Goal: Information Seeking & Learning: Learn about a topic

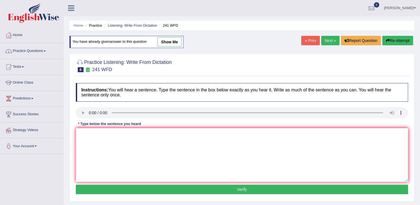
click at [22, 53] on link "Practice Questions" at bounding box center [31, 50] width 63 height 14
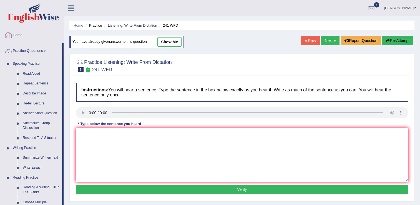
click at [19, 38] on link "Home" at bounding box center [31, 34] width 63 height 14
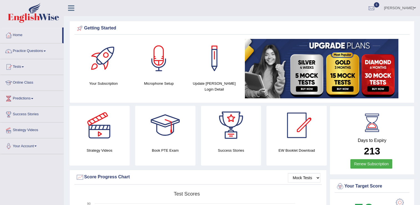
click at [26, 73] on li "Tests Take Practice Sectional Test Take Mock Test History" at bounding box center [31, 67] width 63 height 16
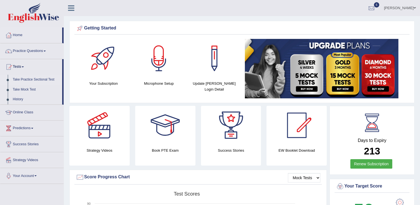
click at [34, 81] on link "Take Practice Sectional Test" at bounding box center [36, 80] width 52 height 10
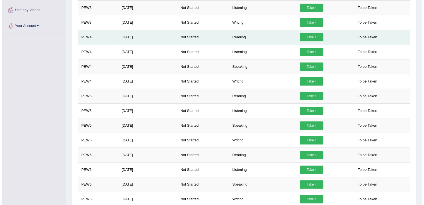
scroll to position [178, 0]
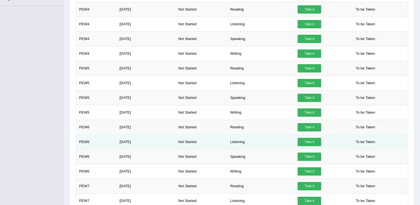
click at [306, 140] on link "Take it" at bounding box center [310, 142] width 24 height 8
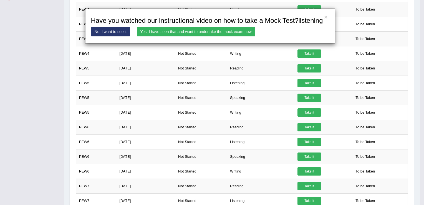
click at [198, 29] on link "Yes, I have seen that and want to undertake the mock exam now" at bounding box center [196, 31] width 119 height 9
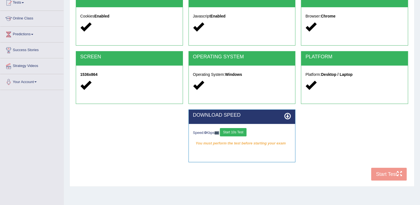
scroll to position [67, 0]
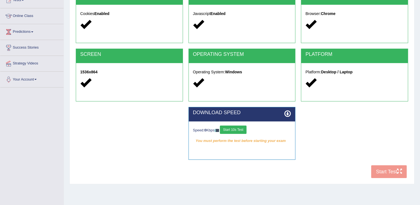
click at [372, 170] on div "COOKIES Cookies Enabled JAVASCRIPT Javascript Enabled BROWSER Browser: Chrome S…" at bounding box center [241, 85] width 335 height 191
click at [379, 171] on div "COOKIES Cookies Enabled JAVASCRIPT Javascript Enabled BROWSER Browser: Chrome S…" at bounding box center [241, 85] width 335 height 191
click at [231, 126] on button "Start 10s Test" at bounding box center [233, 129] width 26 height 8
click at [237, 129] on button "Start 10s Test" at bounding box center [239, 129] width 26 height 8
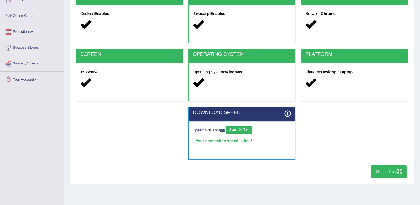
click at [381, 173] on button "Start Test" at bounding box center [389, 171] width 36 height 13
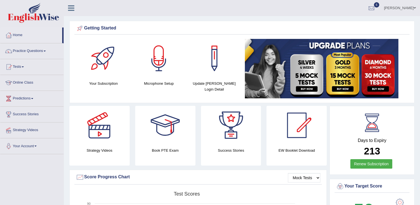
click at [32, 53] on link "Practice Questions" at bounding box center [31, 50] width 63 height 14
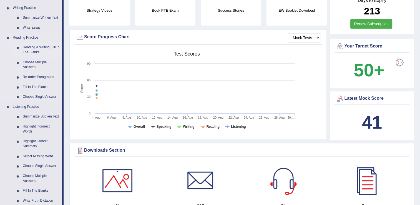
scroll to position [144, 0]
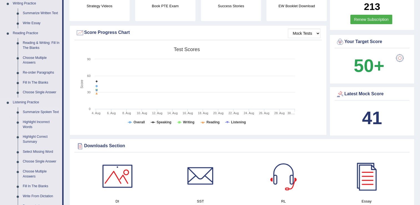
click at [38, 112] on link "Summarize Spoken Text" at bounding box center [41, 112] width 42 height 10
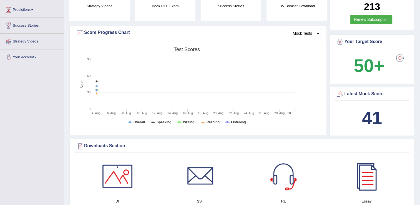
scroll to position [94, 0]
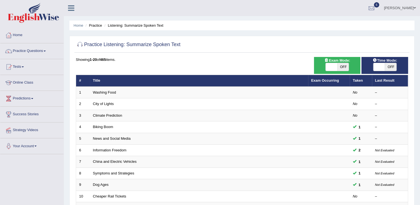
click at [334, 64] on span at bounding box center [332, 67] width 12 height 8
click at [332, 65] on span at bounding box center [332, 67] width 12 height 8
checkbox input "true"
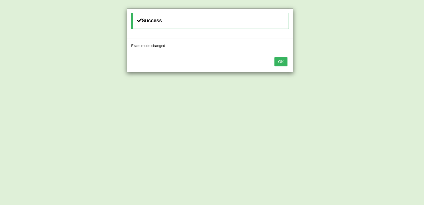
click at [329, 67] on div "Success Exam mode changed OK" at bounding box center [212, 102] width 424 height 205
click at [284, 61] on button "OK" at bounding box center [281, 61] width 13 height 9
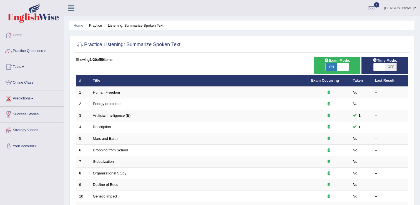
click at [383, 68] on span at bounding box center [379, 67] width 12 height 8
checkbox input "true"
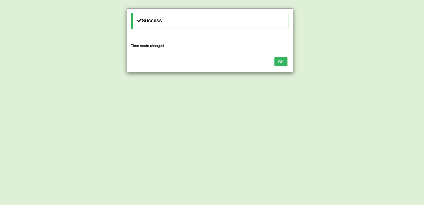
click at [278, 63] on button "OK" at bounding box center [281, 61] width 13 height 9
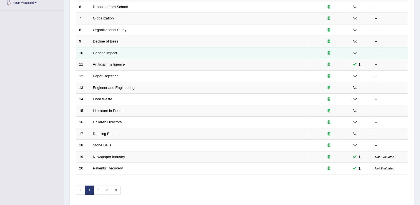
scroll to position [144, 0]
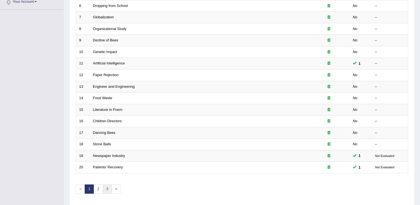
click at [104, 188] on link "3" at bounding box center [107, 188] width 9 height 9
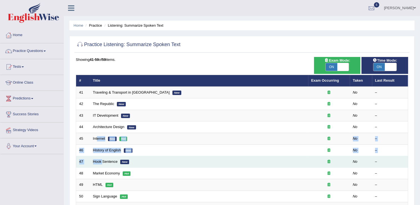
drag, startPoint x: 97, startPoint y: 140, endPoint x: 102, endPoint y: 164, distance: 24.6
click at [102, 164] on tbody "41 Traveling & Transport in [GEOGRAPHIC_DATA] New No – [GEOGRAPHIC_DATA] New No…" at bounding box center [242, 196] width 332 height 219
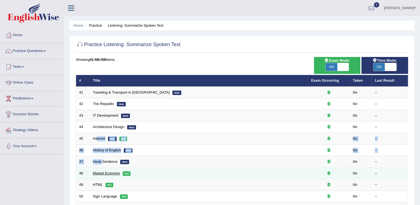
drag, startPoint x: 102, startPoint y: 164, endPoint x: 100, endPoint y: 172, distance: 7.8
click at [100, 172] on link "Market Economy" at bounding box center [106, 173] width 27 height 4
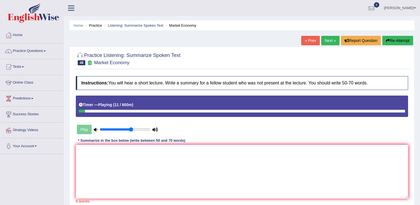
click at [388, 44] on button "Re-Attempt" at bounding box center [397, 40] width 31 height 9
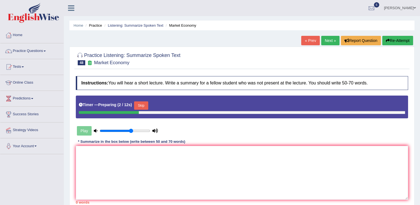
click at [141, 104] on button "Skip" at bounding box center [141, 105] width 14 height 8
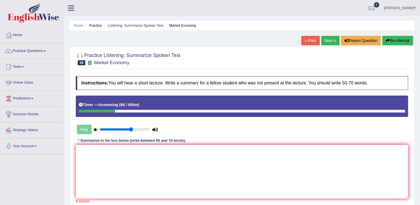
click at [392, 44] on button "Re-Attempt" at bounding box center [397, 40] width 31 height 9
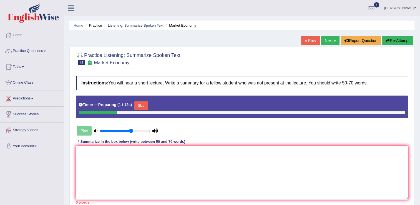
click at [142, 105] on button "Skip" at bounding box center [141, 105] width 14 height 8
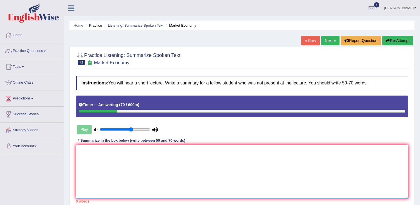
click at [86, 157] on textarea at bounding box center [242, 172] width 332 height 54
click at [170, 150] on textarea "The speaker provided a comperhensive overview of marketing" at bounding box center [242, 172] width 332 height 54
click at [188, 151] on textarea "The speaker provided a comperhensive overview of Marketing" at bounding box center [242, 172] width 332 height 54
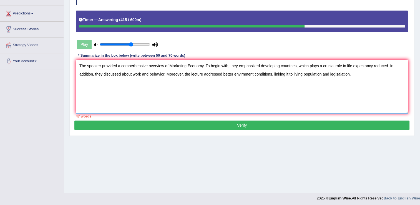
scroll to position [87, 0]
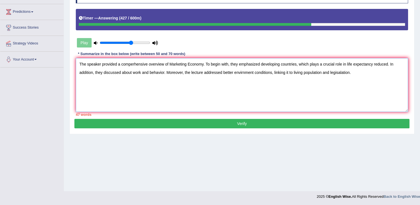
type textarea "The speaker provided a comperhensive overview of Marketing Economy. To begin wi…"
click at [243, 125] on button "Verify" at bounding box center [241, 123] width 335 height 9
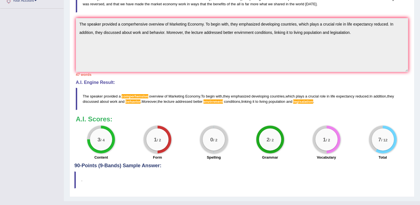
scroll to position [144, 0]
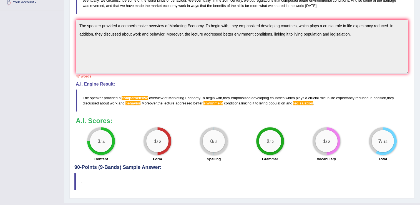
click at [243, 125] on div "A.I. Scores: 3 / 4 Content 1 / 2 Form 0 / 2 Spelling 2 / 2 Grammar 1 / 2 Vocabu…" at bounding box center [242, 140] width 332 height 46
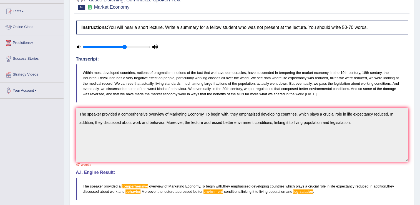
scroll to position [0, 0]
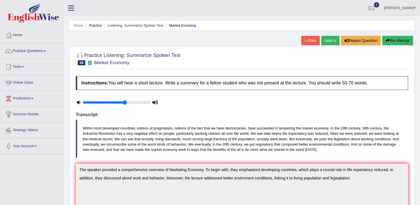
click at [394, 39] on button "Re-Attempt" at bounding box center [397, 40] width 31 height 9
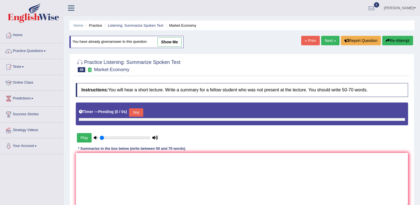
type input "0.65"
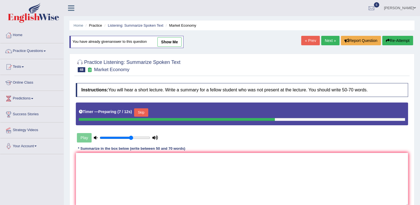
click at [139, 113] on button "Skip" at bounding box center [141, 112] width 14 height 8
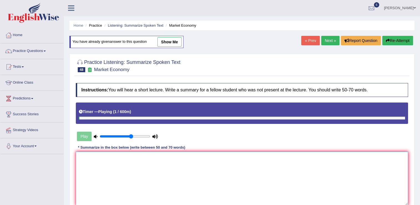
click at [81, 162] on textarea at bounding box center [242, 179] width 332 height 54
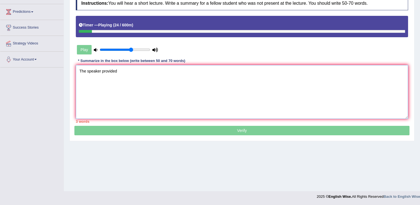
type textarea "The speaker provided"
click at [88, 52] on div "Play" at bounding box center [117, 50] width 83 height 14
click at [92, 34] on div "Timer — Playing ( 27 / 600m )" at bounding box center [242, 26] width 332 height 21
click at [125, 72] on textarea "The speaker provided" at bounding box center [242, 92] width 332 height 54
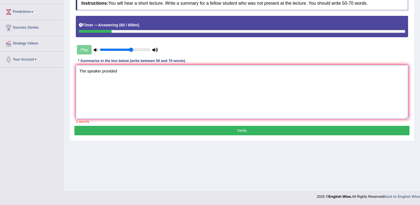
click at [357, 79] on textarea "The speaker provided" at bounding box center [242, 92] width 332 height 54
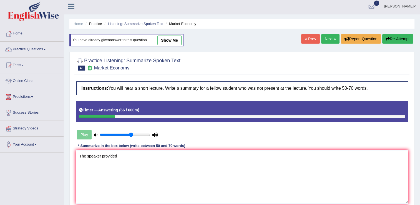
scroll to position [0, 0]
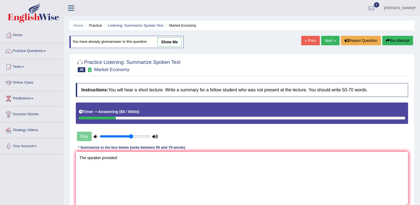
click at [388, 42] on icon "button" at bounding box center [388, 41] width 4 height 4
click at [93, 166] on textarea at bounding box center [242, 179] width 332 height 54
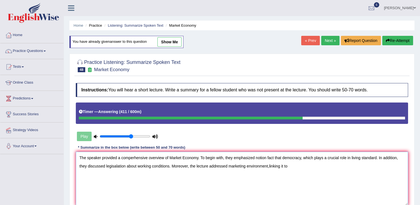
click at [269, 165] on textarea "The speaker provided a comperhensive overview of Market Economy. To begin with,…" at bounding box center [242, 179] width 332 height 54
click at [270, 165] on textarea "The speaker provided a comperhensive overview of Market Economy. To begin with,…" at bounding box center [242, 179] width 332 height 54
click at [269, 166] on textarea "The speaker provided a comperhensive overview of Market Economy. To begin with,…" at bounding box center [242, 179] width 332 height 54
click at [290, 165] on textarea "The speaker provided a comperhensive overview of Market Economy. To begin with,…" at bounding box center [242, 179] width 332 height 54
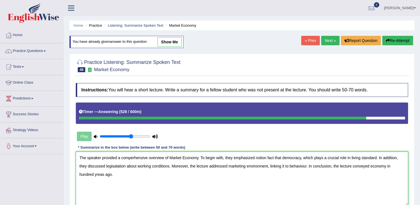
scroll to position [87, 0]
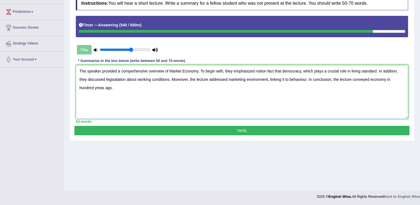
type textarea "The speaker provided a comperhensive overview of Market Economy. To begin with,…"
click at [234, 127] on button "Verify" at bounding box center [241, 130] width 335 height 9
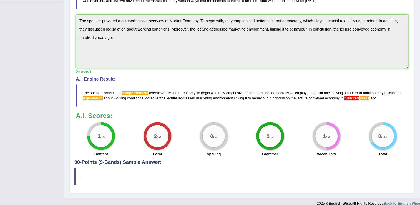
scroll to position [153, 0]
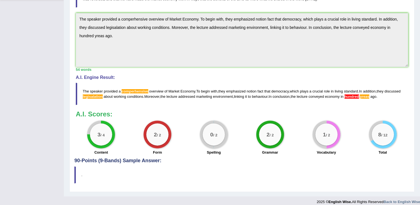
click at [112, 98] on blockquote "The speaker provided a comperhensive overview of Market Economy . To begin with…" at bounding box center [242, 94] width 332 height 22
click at [359, 97] on span "hundred" at bounding box center [352, 96] width 14 height 4
click at [369, 96] on span "yreas" at bounding box center [364, 96] width 9 height 4
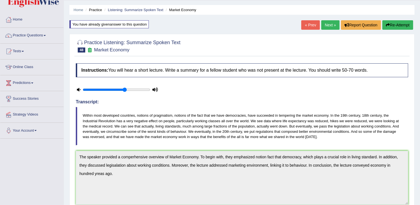
scroll to position [0, 0]
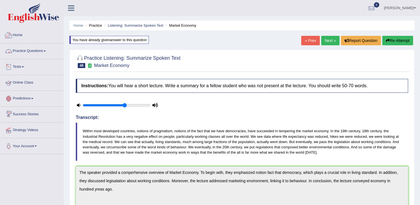
click at [24, 66] on link "Tests" at bounding box center [31, 66] width 63 height 14
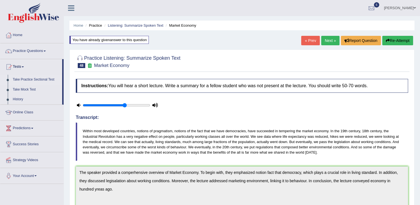
click at [30, 79] on link "Take Practice Sectional Test" at bounding box center [36, 80] width 52 height 10
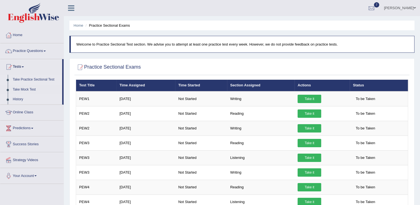
click at [18, 100] on link "History" at bounding box center [36, 99] width 52 height 10
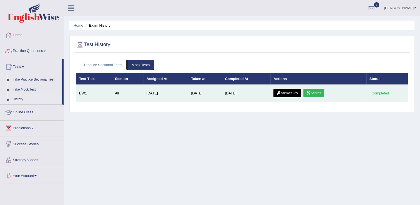
click at [377, 94] on div "Completed" at bounding box center [380, 93] width 22 height 6
click at [383, 93] on div "Completed" at bounding box center [380, 93] width 22 height 6
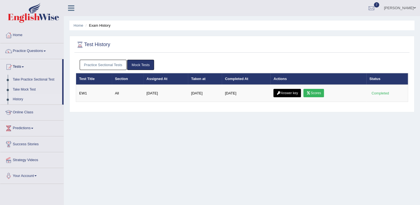
drag, startPoint x: 383, startPoint y: 93, endPoint x: 200, endPoint y: 144, distance: 190.2
click at [200, 144] on div "Home Exam History Test History Practice Sectional Tests Mock Tests Test Title S…" at bounding box center [242, 139] width 356 height 278
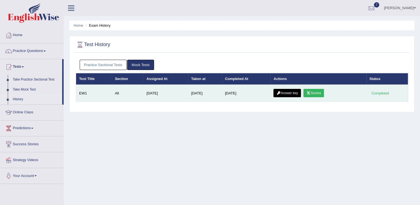
click at [281, 93] on link "Answer key" at bounding box center [286, 93] width 27 height 8
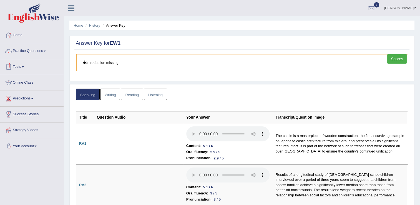
click at [22, 69] on link "Tests" at bounding box center [31, 66] width 63 height 14
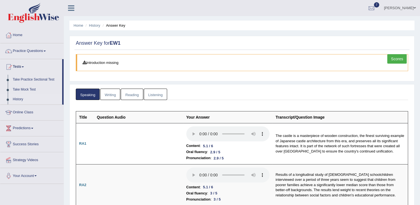
click at [17, 97] on link "History" at bounding box center [36, 99] width 52 height 10
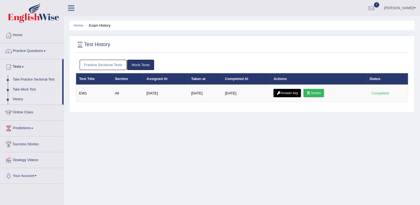
click at [108, 67] on link "Practice Sectional Tests" at bounding box center [103, 65] width 47 height 10
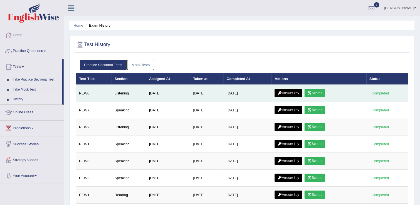
click at [290, 92] on link "Answer key" at bounding box center [288, 93] width 27 height 8
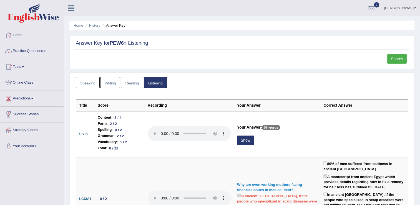
click at [395, 58] on link "Scores" at bounding box center [396, 58] width 19 height 9
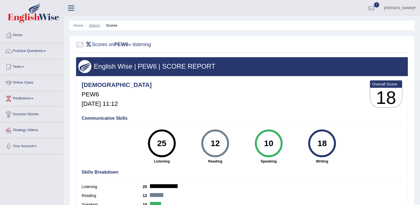
click at [90, 26] on link "History" at bounding box center [94, 25] width 11 height 4
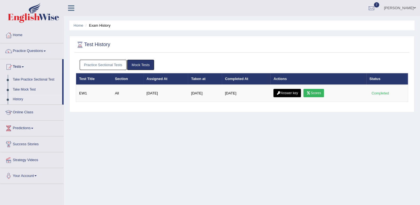
click at [101, 66] on link "Practice Sectional Tests" at bounding box center [103, 65] width 47 height 10
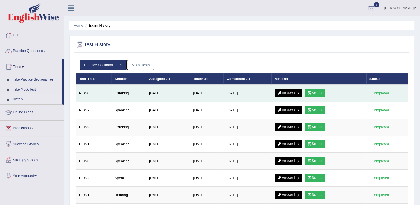
click at [286, 90] on link "Answer key" at bounding box center [288, 93] width 27 height 8
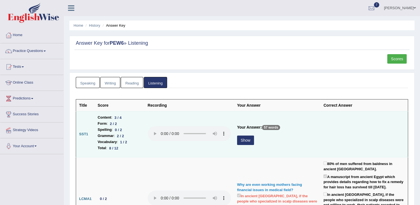
click at [215, 153] on td at bounding box center [189, 134] width 89 height 46
click at [249, 137] on button "Show" at bounding box center [245, 139] width 17 height 9
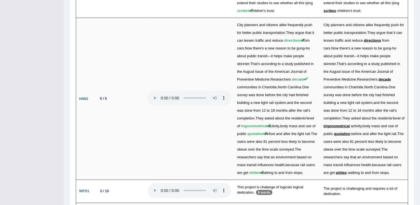
scroll to position [1184, 0]
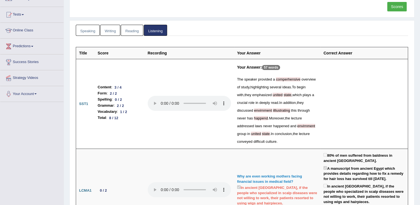
scroll to position [51, 0]
